Goal: Information Seeking & Learning: Learn about a topic

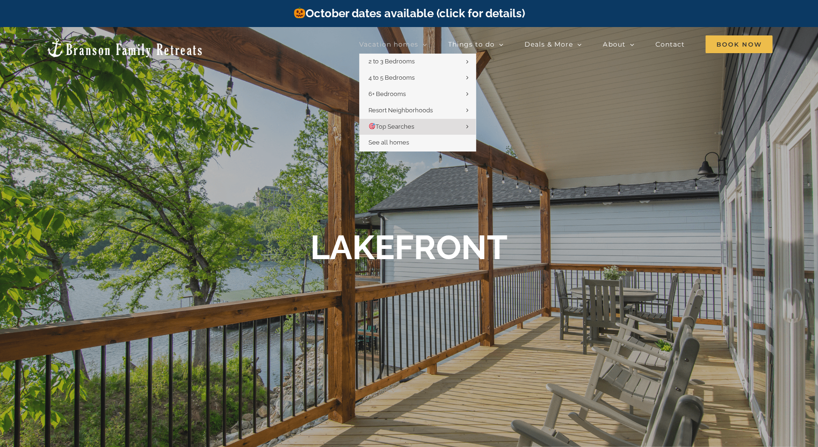
click at [429, 39] on li "Vacation homes 2 to 3 Bedrooms Mini Camp | 2 Bedrooms Mini Pearl | 2 Bedrooms M…" at bounding box center [403, 44] width 89 height 19
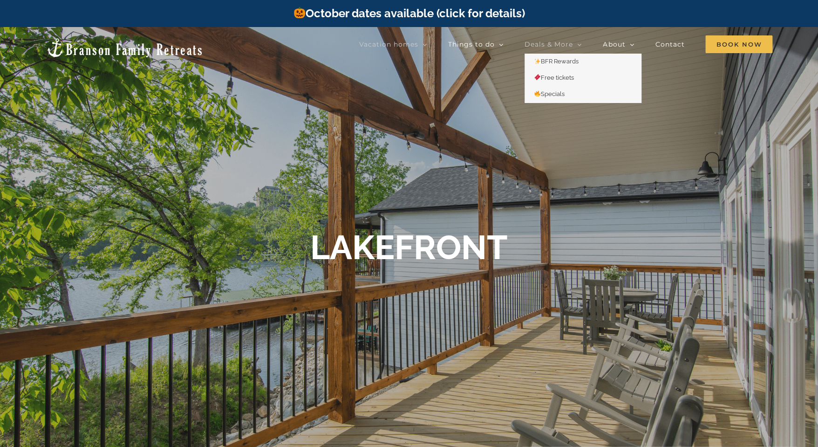
click at [579, 44] on icon "Main Menu" at bounding box center [579, 45] width 5 height 8
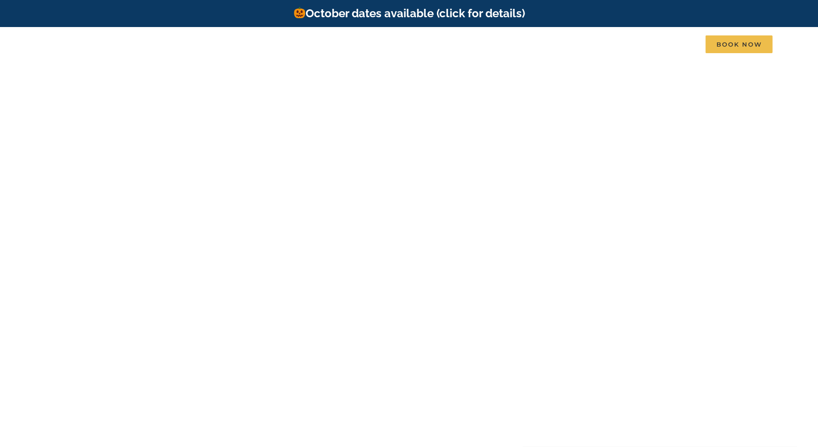
click at [100, 47] on img at bounding box center [125, 47] width 158 height 21
click at [673, 42] on span "Contact" at bounding box center [669, 44] width 29 height 7
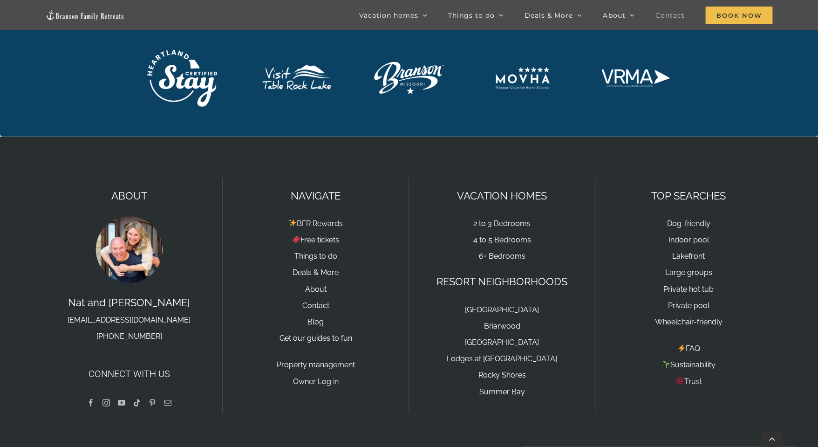
scroll to position [1335, 0]
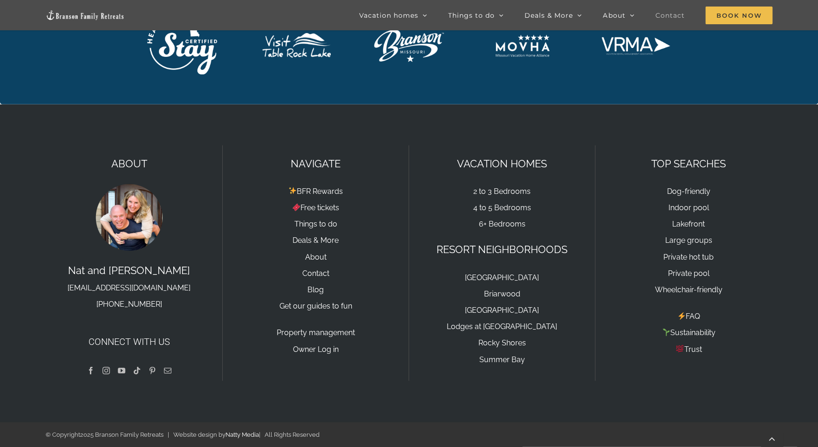
click at [89, 370] on link "Facebook" at bounding box center [90, 369] width 7 height 7
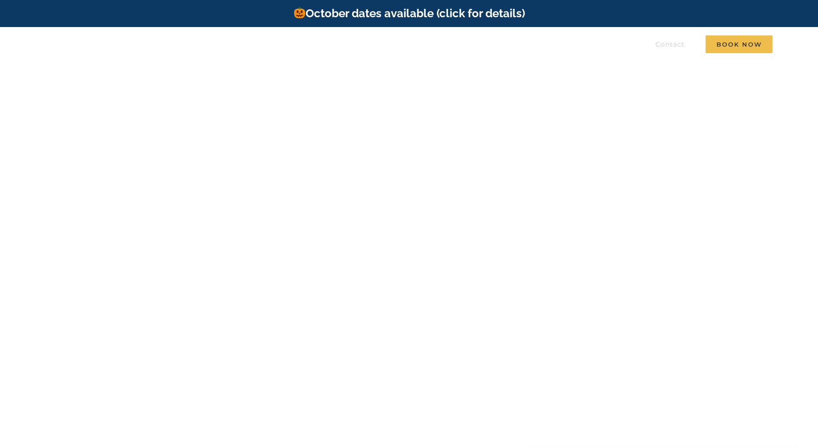
click at [671, 43] on span "Contact" at bounding box center [669, 44] width 29 height 7
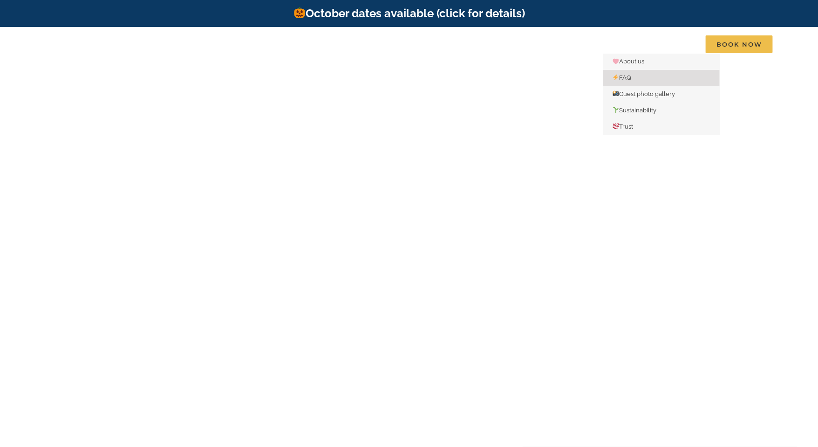
click at [628, 79] on span "FAQ" at bounding box center [621, 77] width 19 height 7
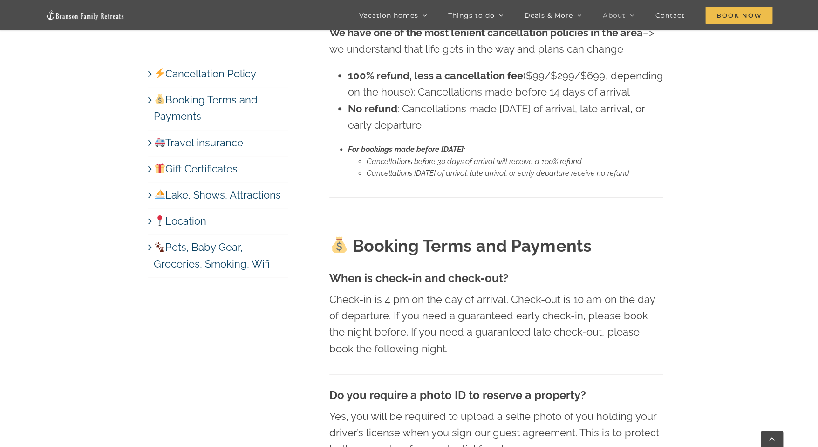
scroll to position [695, 0]
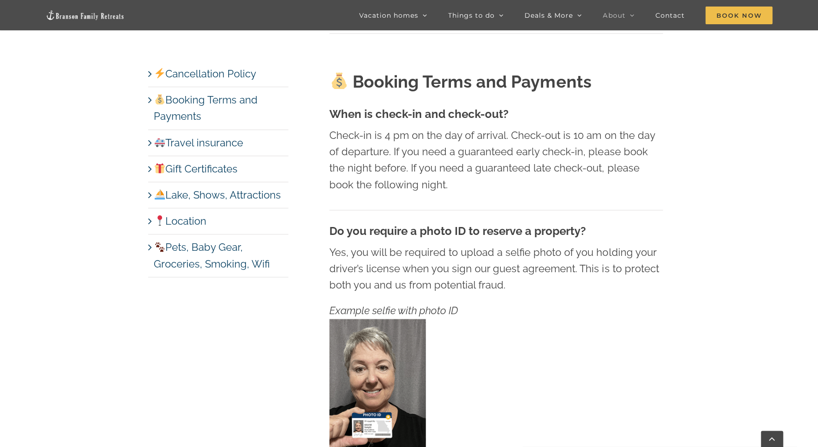
click at [201, 217] on link "Location" at bounding box center [180, 221] width 53 height 12
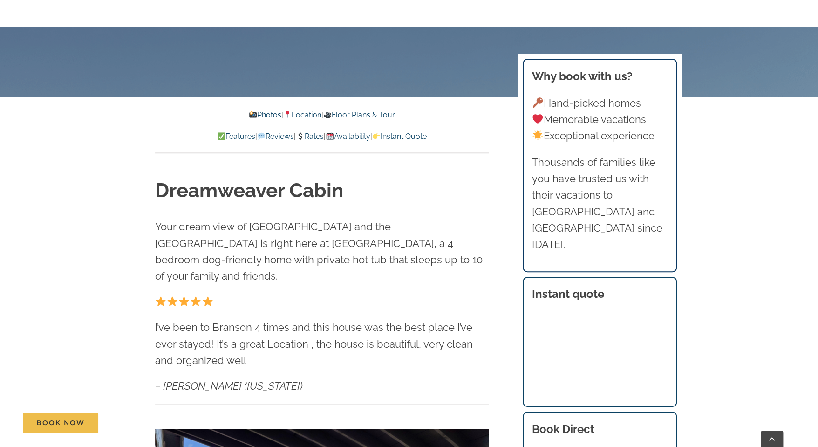
scroll to position [341, 0]
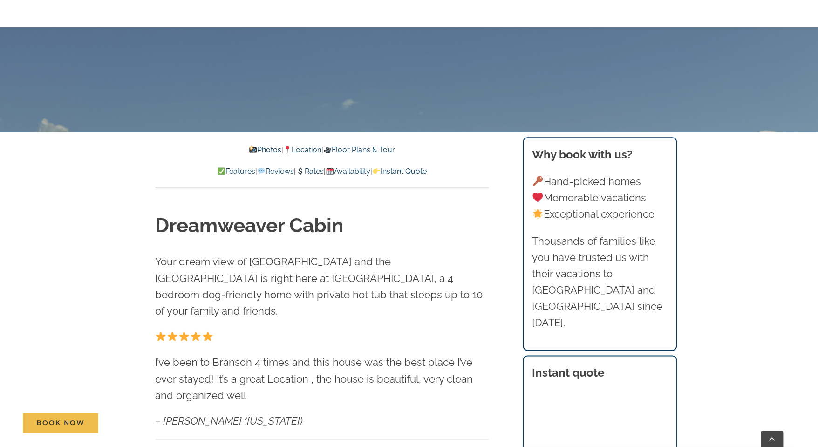
click at [315, 170] on link "Rates" at bounding box center [309, 171] width 27 height 9
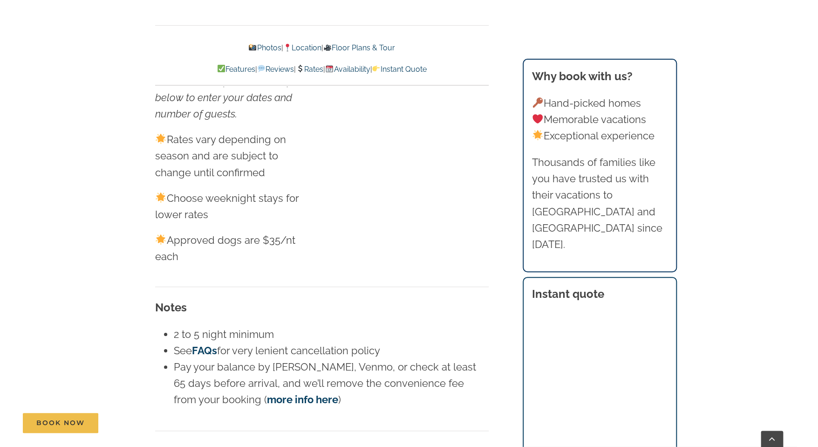
scroll to position [5727, 0]
